Goal: Task Accomplishment & Management: Manage account settings

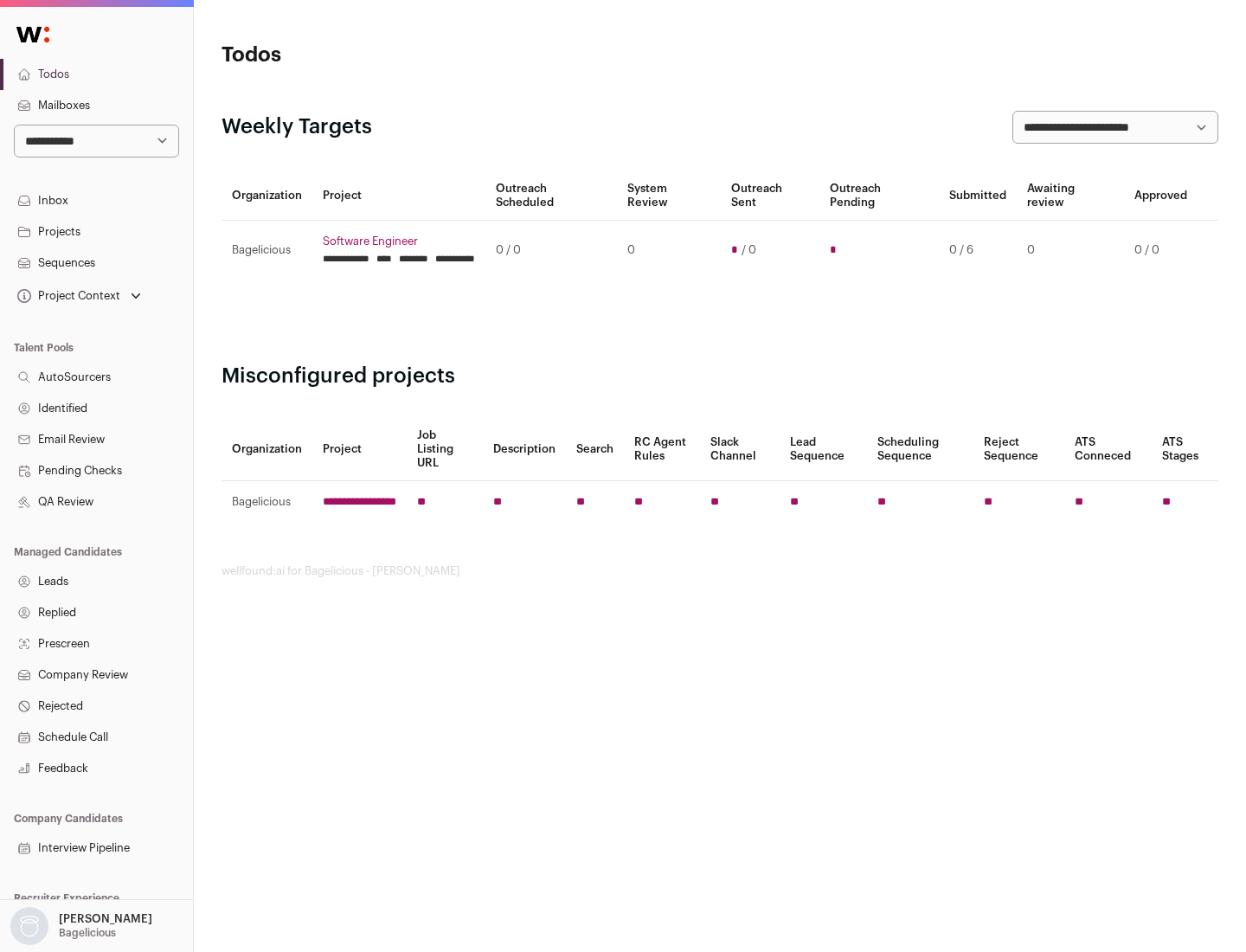
click at [96, 231] on link "Projects" at bounding box center [96, 231] width 193 height 31
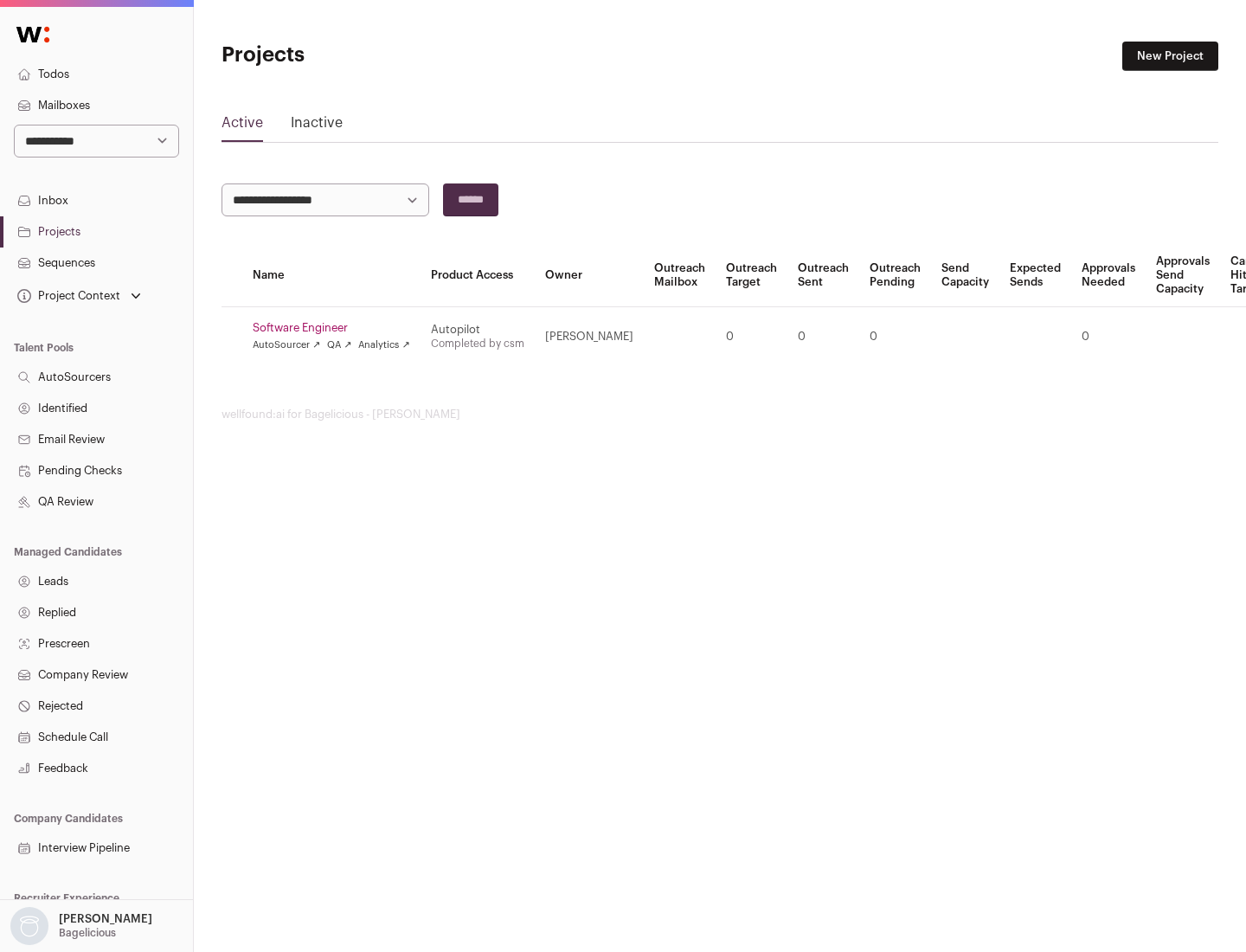
click at [336, 328] on link "Software Engineer" at bounding box center [331, 328] width 158 height 14
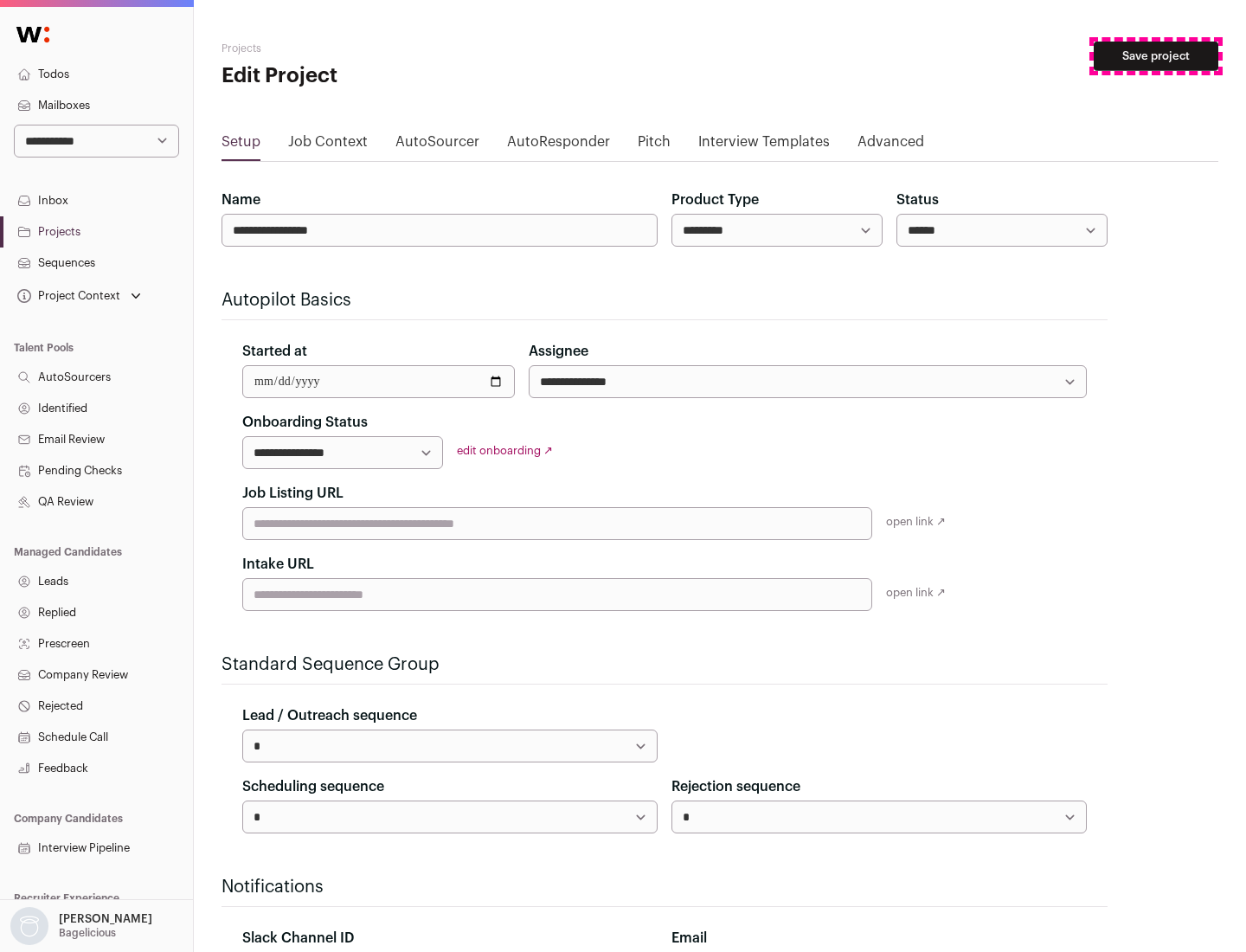
click at [1156, 56] on button "Save project" at bounding box center [1156, 55] width 125 height 29
